Goal: Transaction & Acquisition: Download file/media

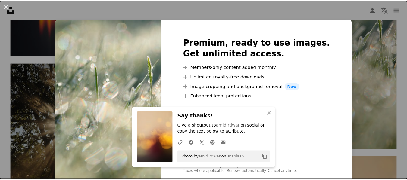
scroll to position [373, 0]
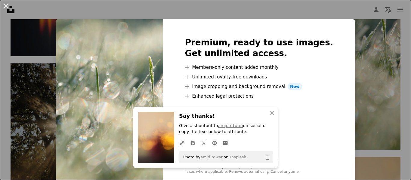
click at [369, 37] on div "An X shape Premium, ready to use images. Get unlimited access. A plus sign Memb…" at bounding box center [205, 90] width 411 height 180
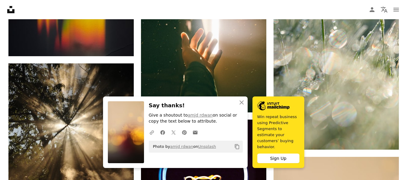
click at [247, 9] on nav "Unsplash logo Unsplash Home A photo Pen Tool A compass A stack of folders Downl…" at bounding box center [203, 9] width 407 height 19
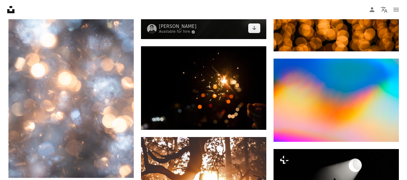
scroll to position [860, 0]
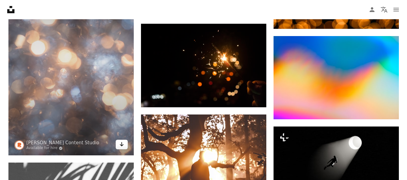
click at [121, 148] on icon "Arrow pointing down" at bounding box center [121, 144] width 5 height 7
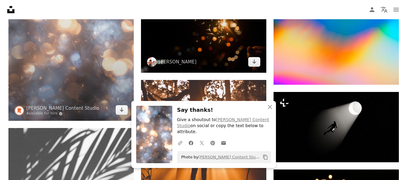
scroll to position [895, 0]
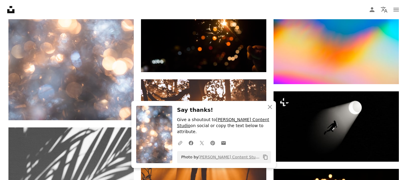
click at [237, 127] on link "[PERSON_NAME] Content Studio" at bounding box center [223, 122] width 92 height 11
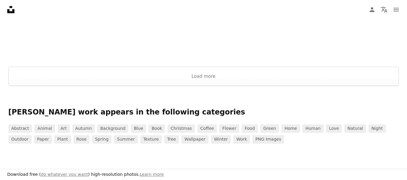
scroll to position [1030, 0]
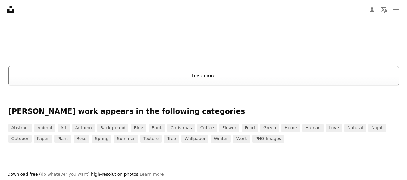
click at [217, 72] on button "Load more" at bounding box center [203, 75] width 390 height 19
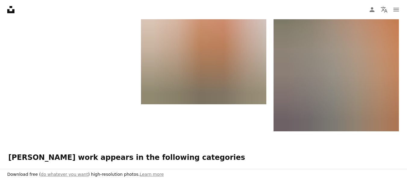
scroll to position [3376, 0]
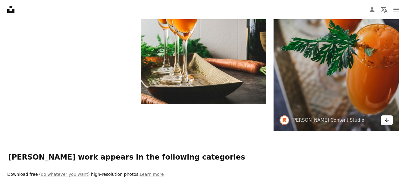
click at [390, 116] on link "Arrow pointing down" at bounding box center [387, 121] width 12 height 10
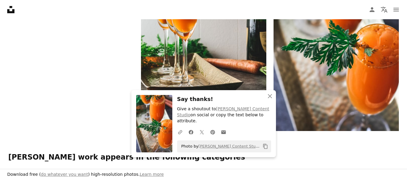
click at [272, 100] on icon "An X shape" at bounding box center [269, 96] width 7 height 7
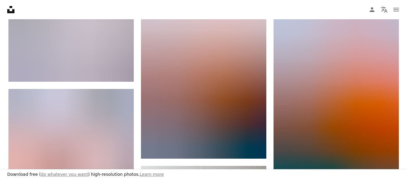
scroll to position [3128, 0]
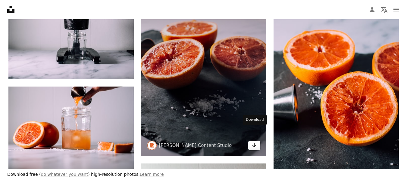
click at [254, 142] on icon "Arrow pointing down" at bounding box center [254, 145] width 5 height 7
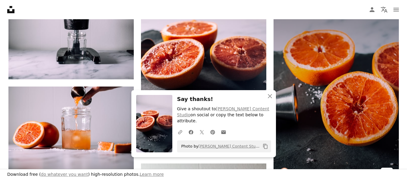
click at [385, 169] on icon "Arrow pointing down" at bounding box center [386, 172] width 5 height 7
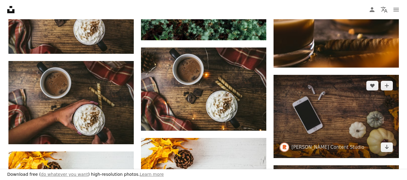
click at [345, 95] on img at bounding box center [335, 116] width 125 height 83
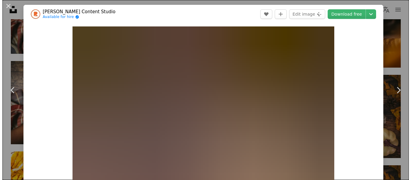
scroll to position [2445, 0]
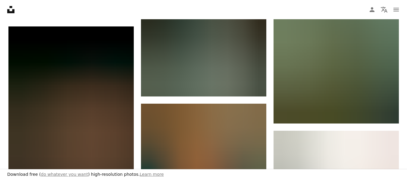
scroll to position [2162, 0]
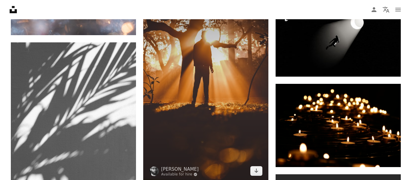
scroll to position [980, 0]
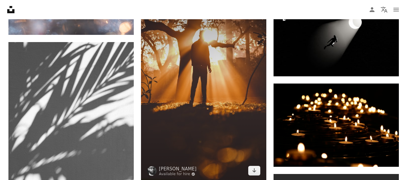
click at [197, 88] on img at bounding box center [203, 88] width 125 height 188
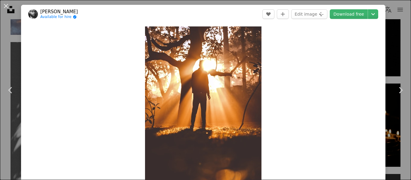
click at [55, 13] on link "[PERSON_NAME]" at bounding box center [59, 12] width 38 height 6
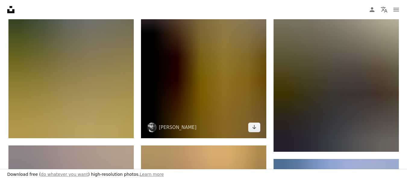
scroll to position [616, 0]
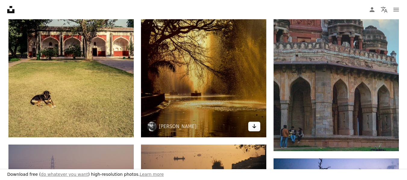
click at [257, 128] on link "Arrow pointing down" at bounding box center [254, 127] width 12 height 10
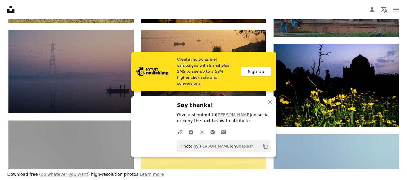
scroll to position [731, 0]
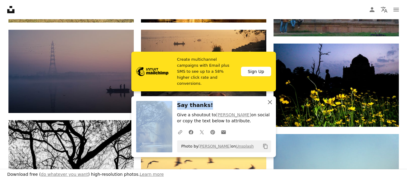
drag, startPoint x: 231, startPoint y: 102, endPoint x: 268, endPoint y: 103, distance: 37.0
click at [268, 103] on div "An X shape Close Say thanks! Give a shoutout to [PERSON_NAME] on social or copy…" at bounding box center [203, 126] width 145 height 61
click at [268, 103] on icon "button" at bounding box center [270, 102] width 4 height 4
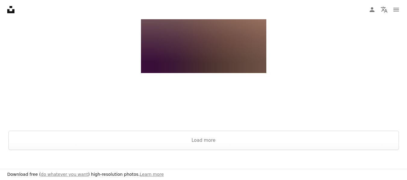
scroll to position [1161, 0]
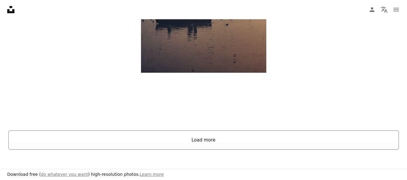
click at [214, 138] on button "Load more" at bounding box center [203, 140] width 390 height 19
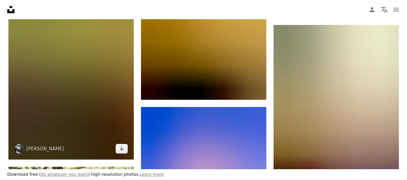
scroll to position [7227, 0]
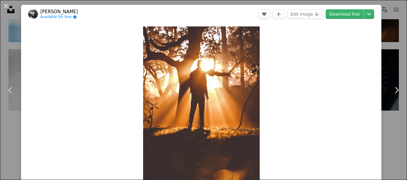
scroll to position [980, 0]
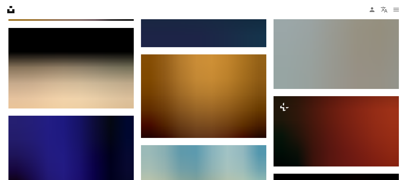
scroll to position [1541, 0]
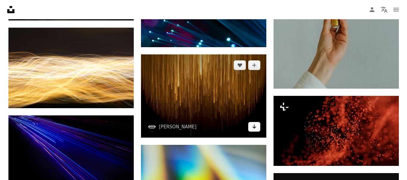
click at [256, 128] on icon "Arrow pointing down" at bounding box center [254, 126] width 5 height 7
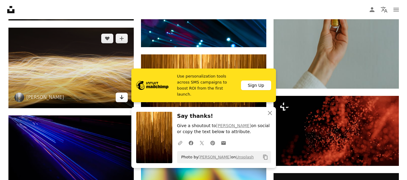
click at [120, 98] on icon "Arrow pointing down" at bounding box center [121, 97] width 5 height 7
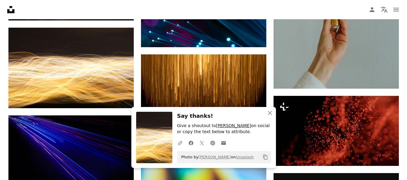
click at [220, 126] on link "[PERSON_NAME]" at bounding box center [233, 125] width 35 height 5
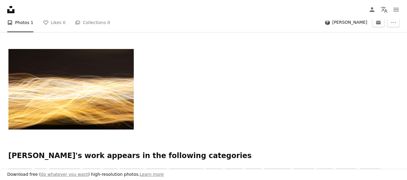
scroll to position [108, 0]
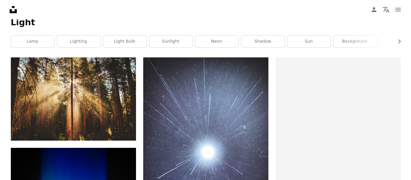
scroll to position [1540, 0]
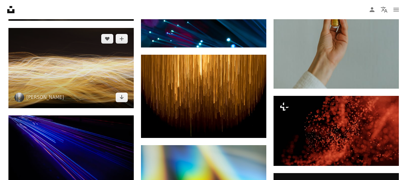
click at [66, 97] on img at bounding box center [70, 68] width 125 height 81
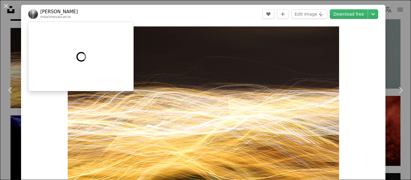
click at [61, 12] on link "[PERSON_NAME]" at bounding box center [59, 12] width 38 height 6
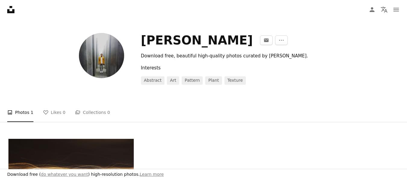
scroll to position [19, 0]
click at [263, 43] on button "An envelope" at bounding box center [266, 40] width 13 height 10
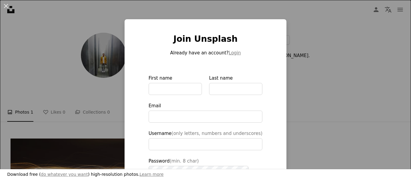
click at [300, 75] on div "An X shape Join Unsplash Already have an account? Login First name Last name Em…" at bounding box center [205, 90] width 411 height 180
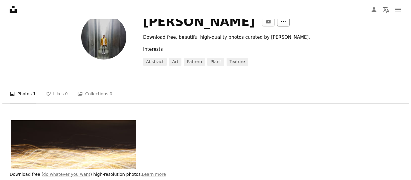
scroll to position [37, 0]
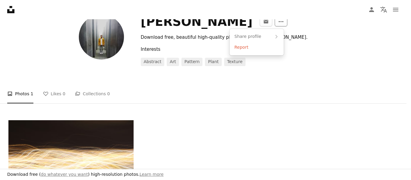
click at [279, 21] on icon "More Actions" at bounding box center [281, 21] width 5 height 5
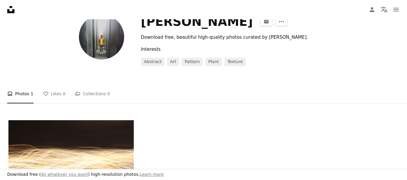
scroll to position [0, 0]
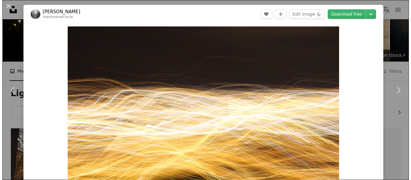
scroll to position [1540, 0]
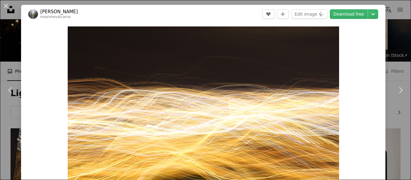
click at [71, 12] on link "[PERSON_NAME]" at bounding box center [59, 12] width 38 height 6
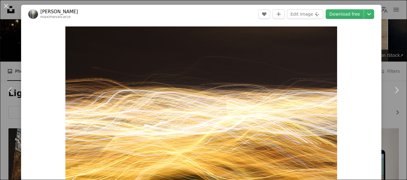
click at [71, 12] on nav "Unsplash logo Unsplash Home A photo Pen Tool A compass A stack of folders Downl…" at bounding box center [203, 9] width 407 height 19
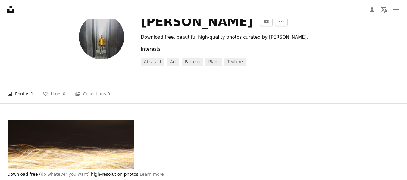
click at [71, 12] on nav "Unsplash logo Unsplash Home A photo Pen Tool A compass A stack of folders Downl…" at bounding box center [203, 9] width 407 height 19
drag, startPoint x: 249, startPoint y: 60, endPoint x: 145, endPoint y: 63, distance: 104.2
click at [145, 29] on div "[PERSON_NAME] An envelope More Actions" at bounding box center [270, 21] width 258 height 14
copy div "[PERSON_NAME]"
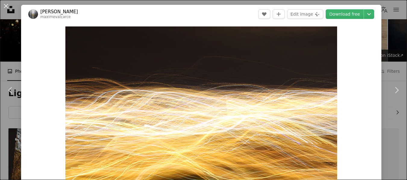
scroll to position [1540, 0]
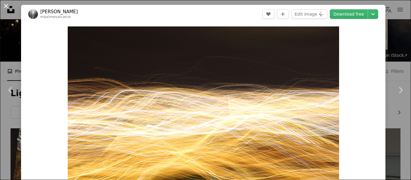
click at [6, 4] on button "An X shape" at bounding box center [5, 5] width 7 height 7
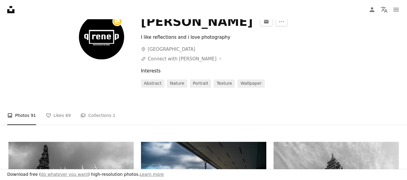
click at [193, 29] on div "[PERSON_NAME]" at bounding box center [197, 21] width 112 height 14
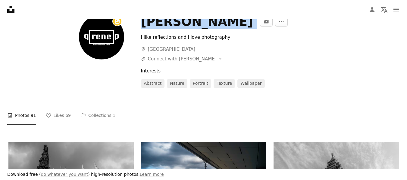
click at [193, 29] on div "[PERSON_NAME]" at bounding box center [197, 21] width 112 height 14
copy div "[PERSON_NAME] An envelope More Actions"
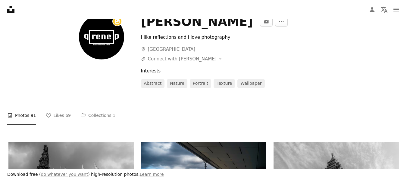
click at [202, 41] on div "I like reflections and i love photography" at bounding box center [231, 37] width 180 height 7
copy div "I like reflections and i love photography"
